Goal: Find specific page/section: Find specific page/section

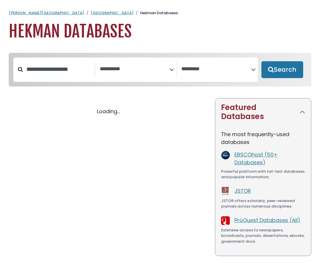
select select "Database Subject Filter"
select select "Database Vendors Filter"
select select "Database Subject Filter"
select select "Database Vendors Filter"
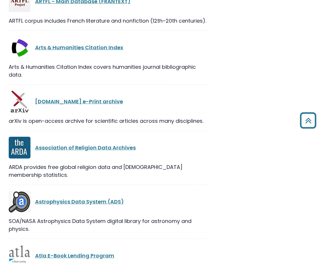
scroll to position [1566, 0]
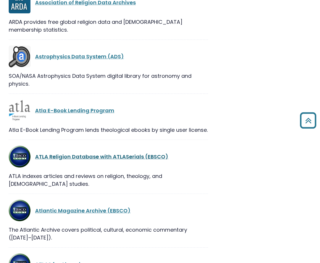
click at [114, 153] on link "ATLA Religion Database with ATLASerials (EBSCO)" at bounding box center [101, 156] width 133 height 7
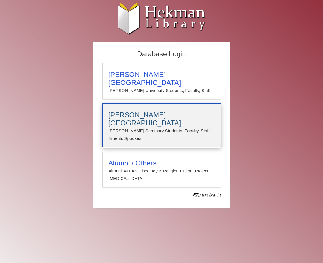
click at [148, 127] on p "[PERSON_NAME] Seminary Students, Faculty, Staff, Emeriti, Spouses" at bounding box center [161, 134] width 106 height 15
